Goal: Transaction & Acquisition: Purchase product/service

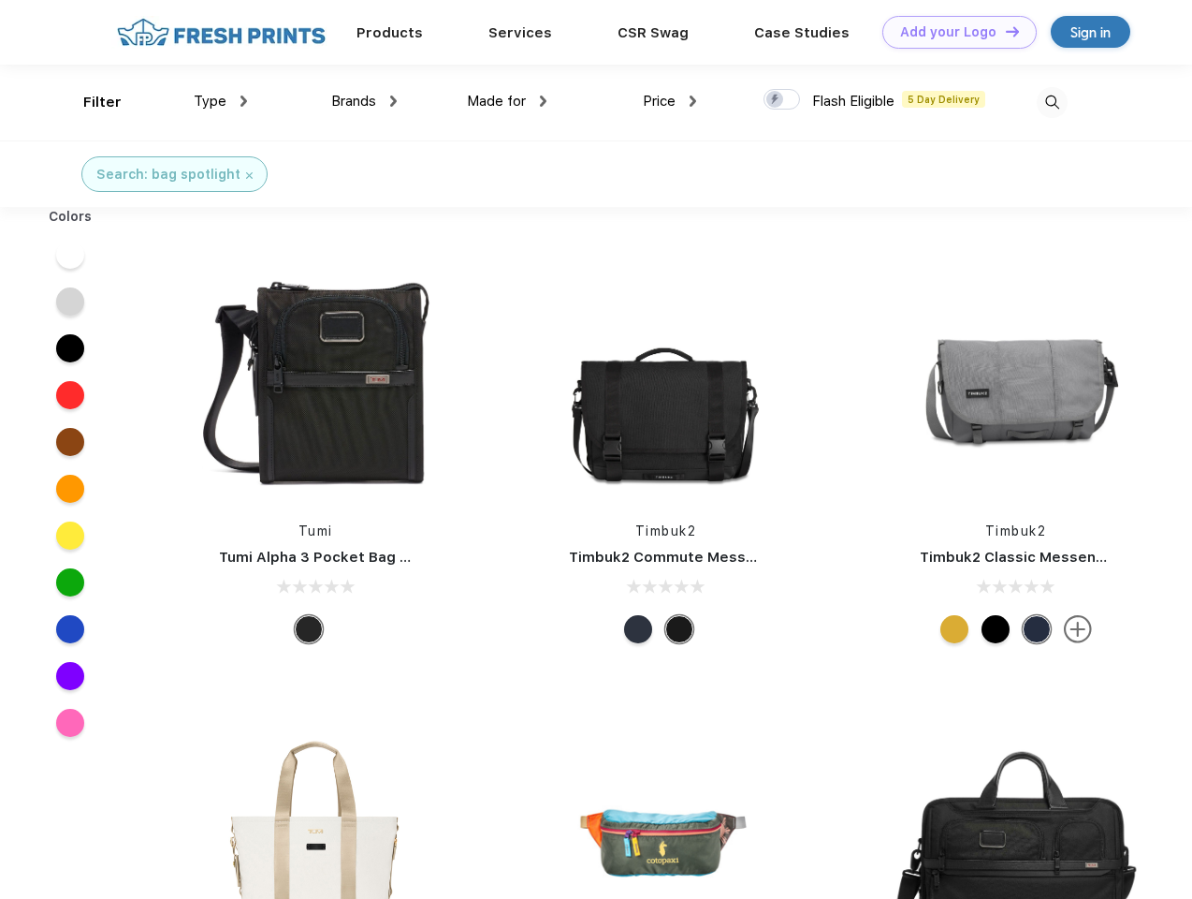
click at [953, 32] on link "Add your Logo Design Tool" at bounding box center [960, 32] width 154 height 33
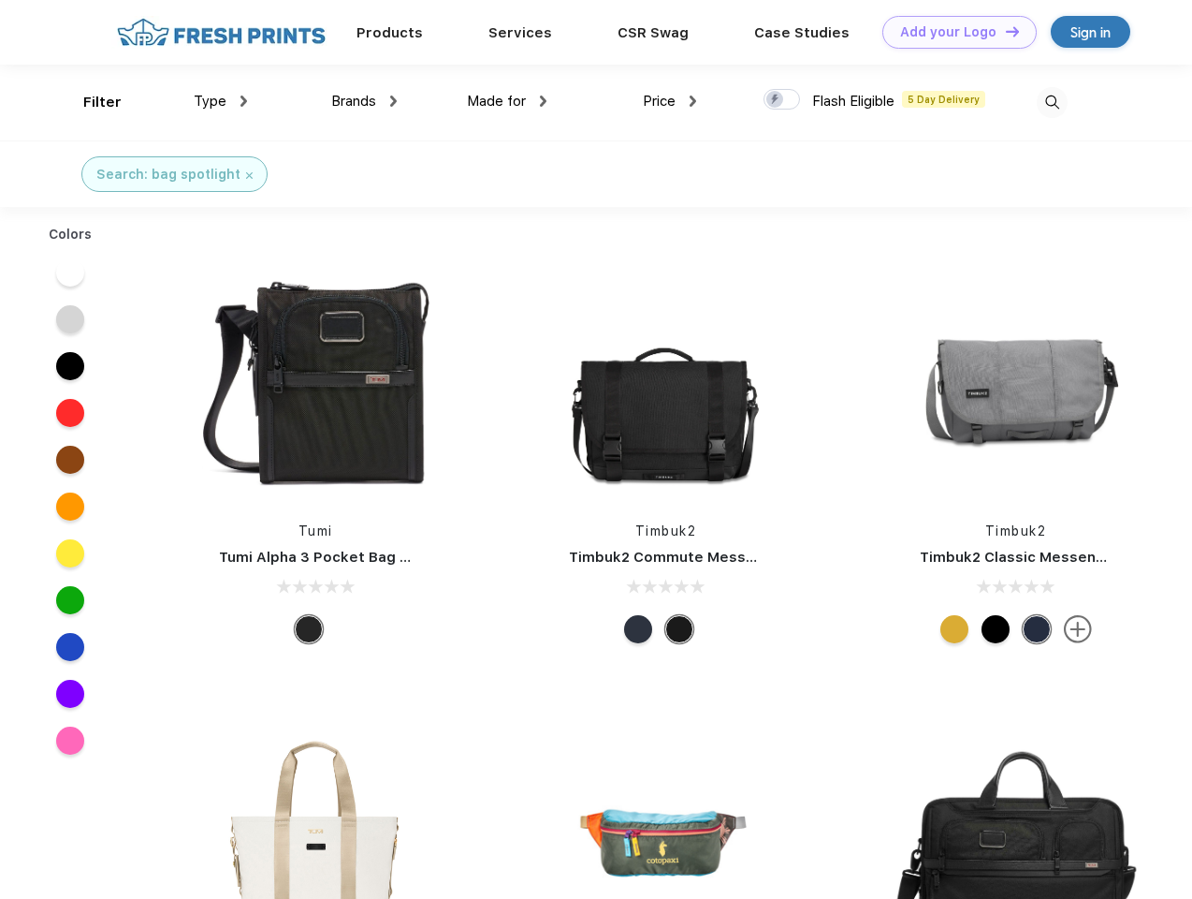
click at [0, 0] on div "Design Tool" at bounding box center [0, 0] width 0 height 0
click at [1004, 31] on link "Add your Logo Design Tool" at bounding box center [960, 32] width 154 height 33
click at [90, 102] on div "Filter" at bounding box center [102, 103] width 38 height 22
click at [221, 101] on span "Type" at bounding box center [210, 101] width 33 height 17
click at [364, 101] on span "Brands" at bounding box center [353, 101] width 45 height 17
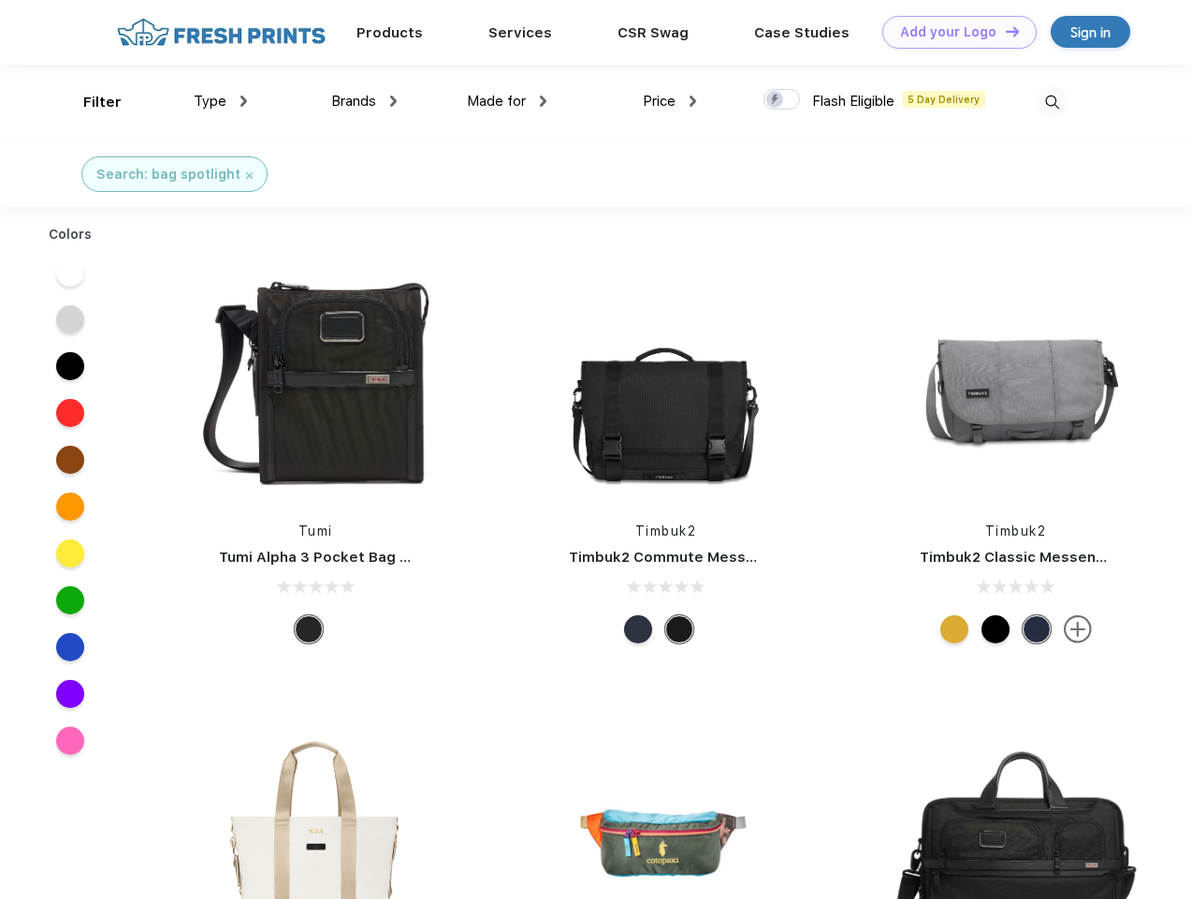
click at [507, 101] on span "Made for" at bounding box center [496, 101] width 59 height 17
click at [670, 101] on span "Price" at bounding box center [659, 101] width 33 height 17
click at [783, 100] on div at bounding box center [782, 99] width 37 height 21
click at [776, 100] on input "checkbox" at bounding box center [770, 94] width 12 height 12
click at [1052, 102] on img at bounding box center [1052, 102] width 31 height 31
